Goal: Download file/media

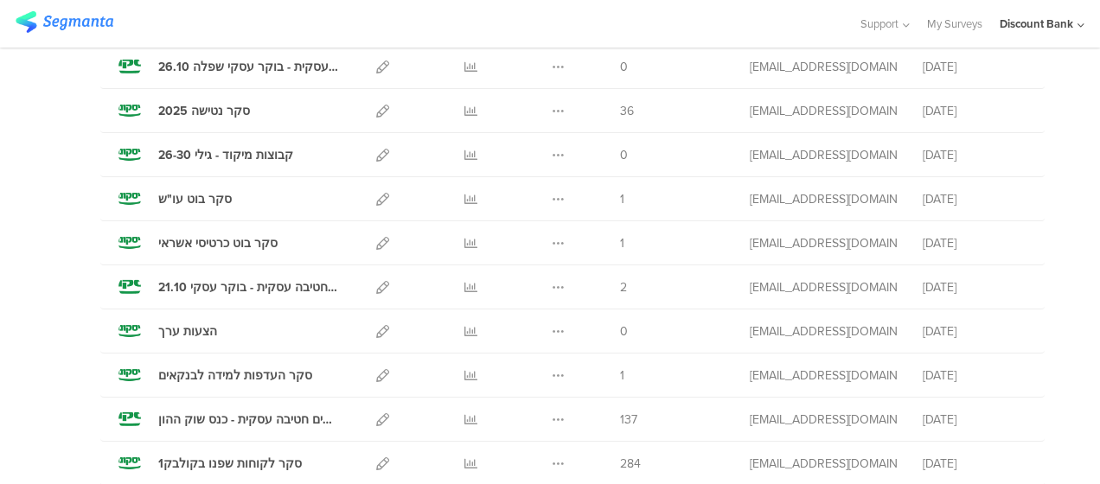
scroll to position [261, 0]
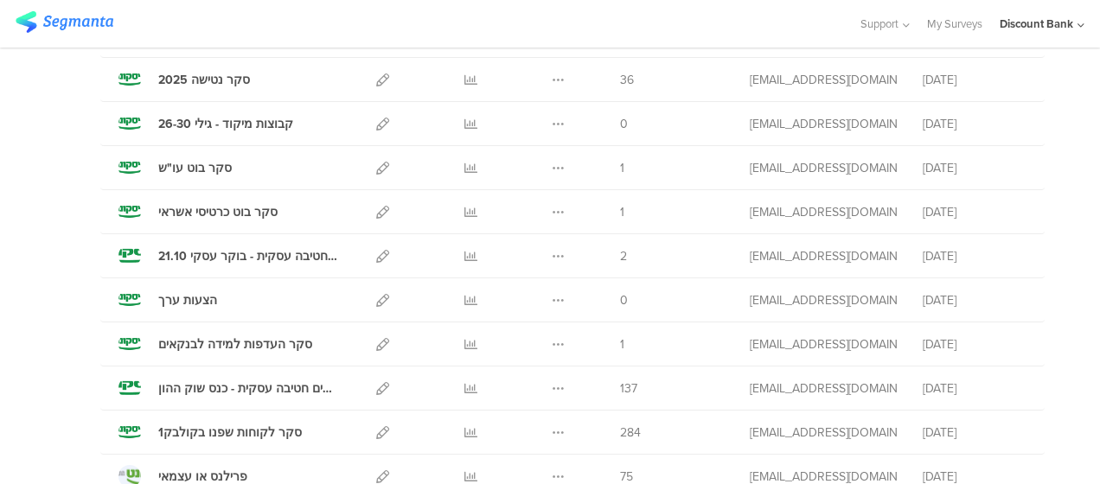
click at [464, 388] on icon at bounding box center [470, 388] width 13 height 13
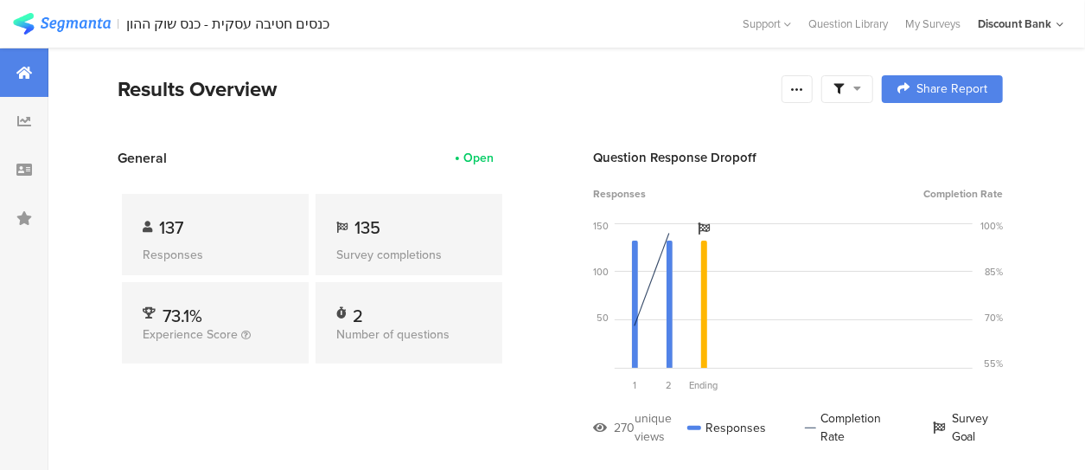
click at [804, 91] on icon at bounding box center [797, 89] width 14 height 14
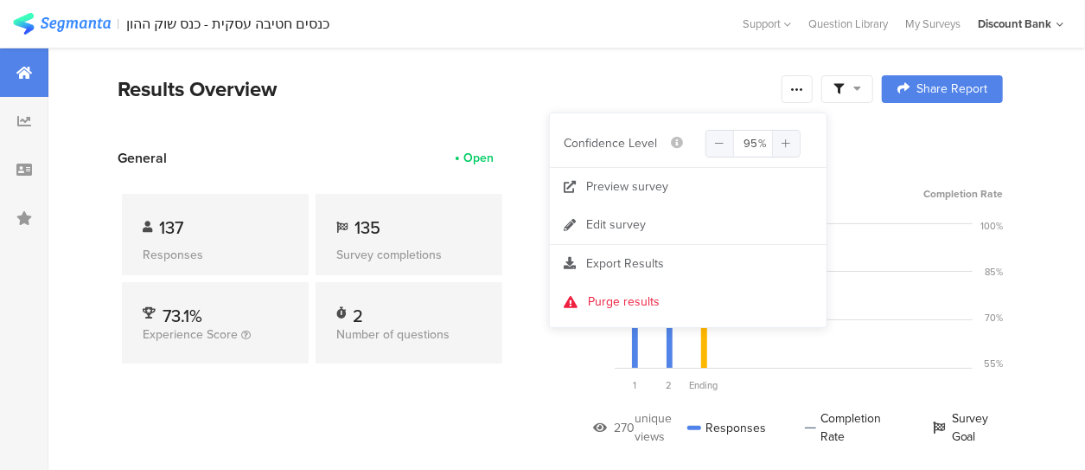
click at [657, 271] on span "Export Results" at bounding box center [625, 263] width 78 height 18
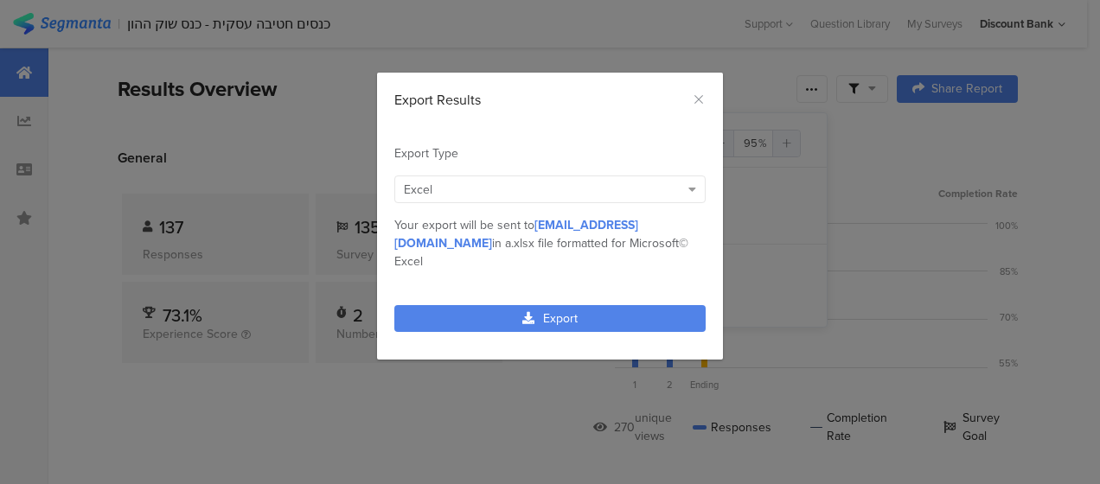
click at [645, 305] on link "Export" at bounding box center [549, 318] width 311 height 27
